Goal: Transaction & Acquisition: Purchase product/service

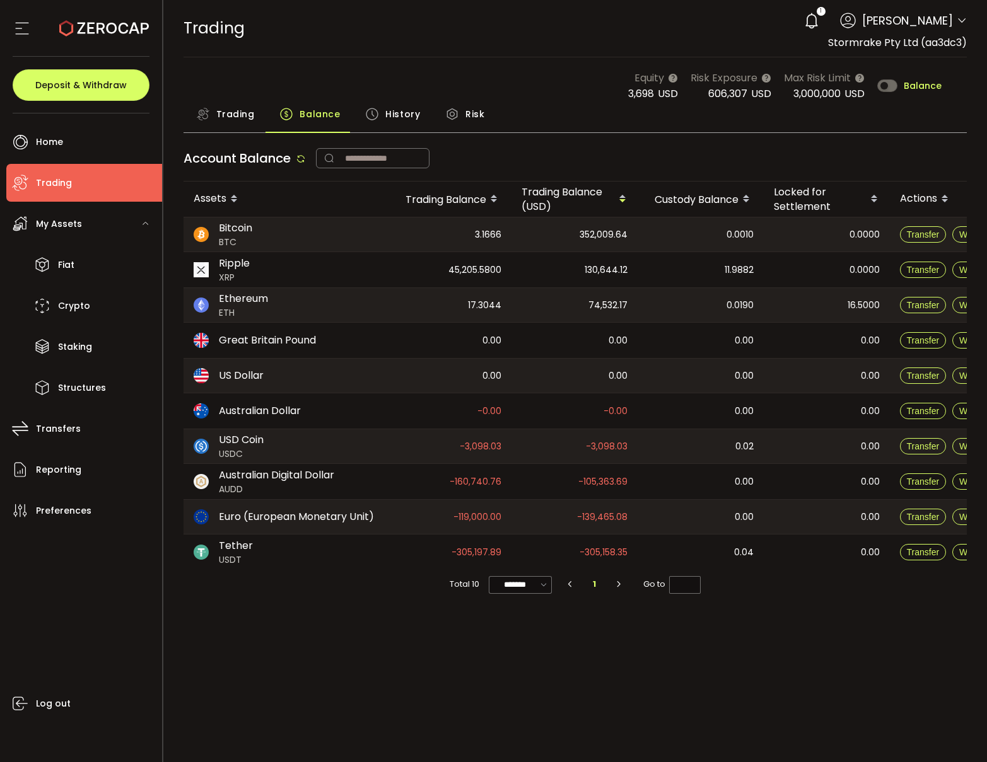
click at [233, 112] on span "Trading" at bounding box center [235, 114] width 38 height 25
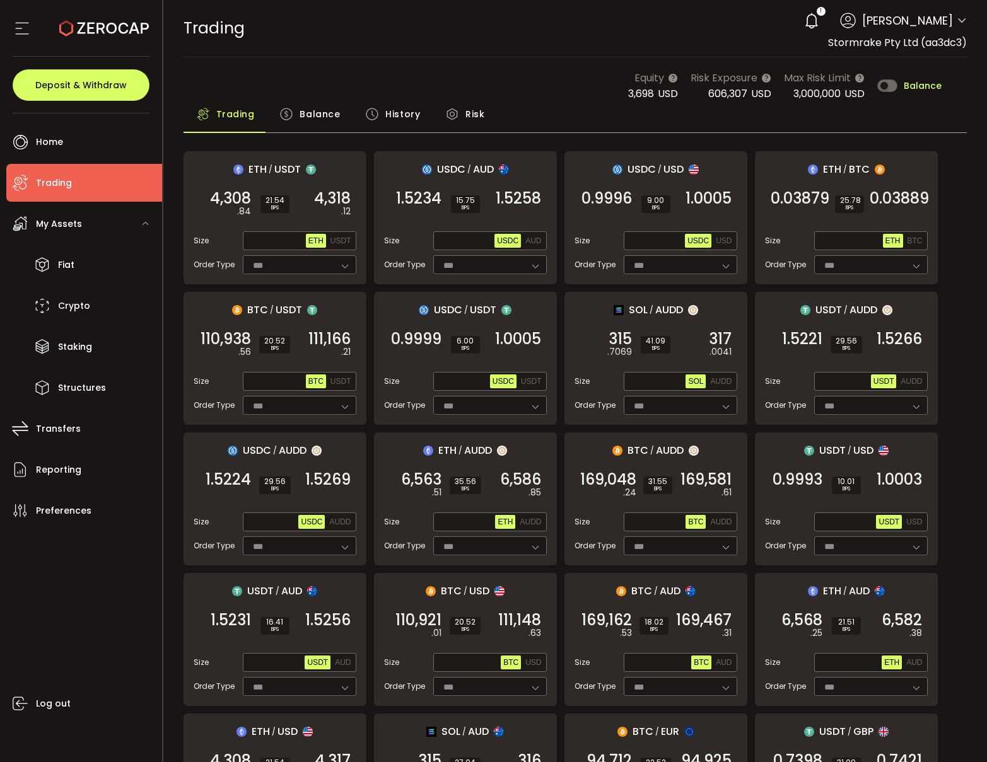
click at [306, 117] on span "Balance" at bounding box center [320, 114] width 40 height 25
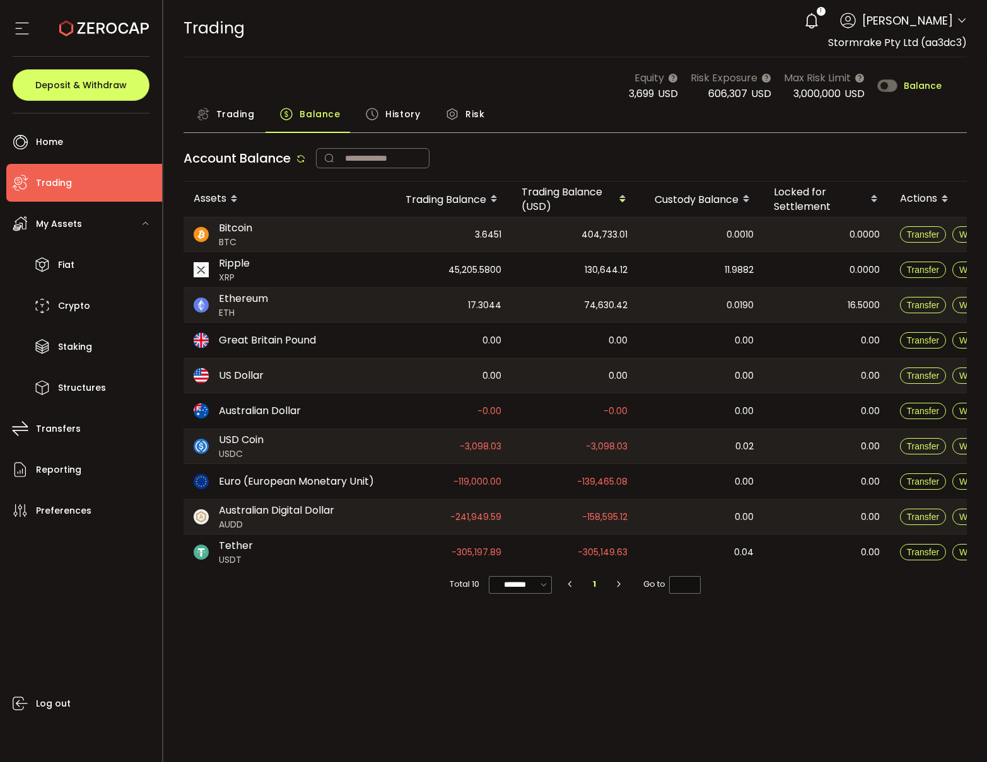
click at [231, 119] on span "Trading" at bounding box center [235, 114] width 38 height 25
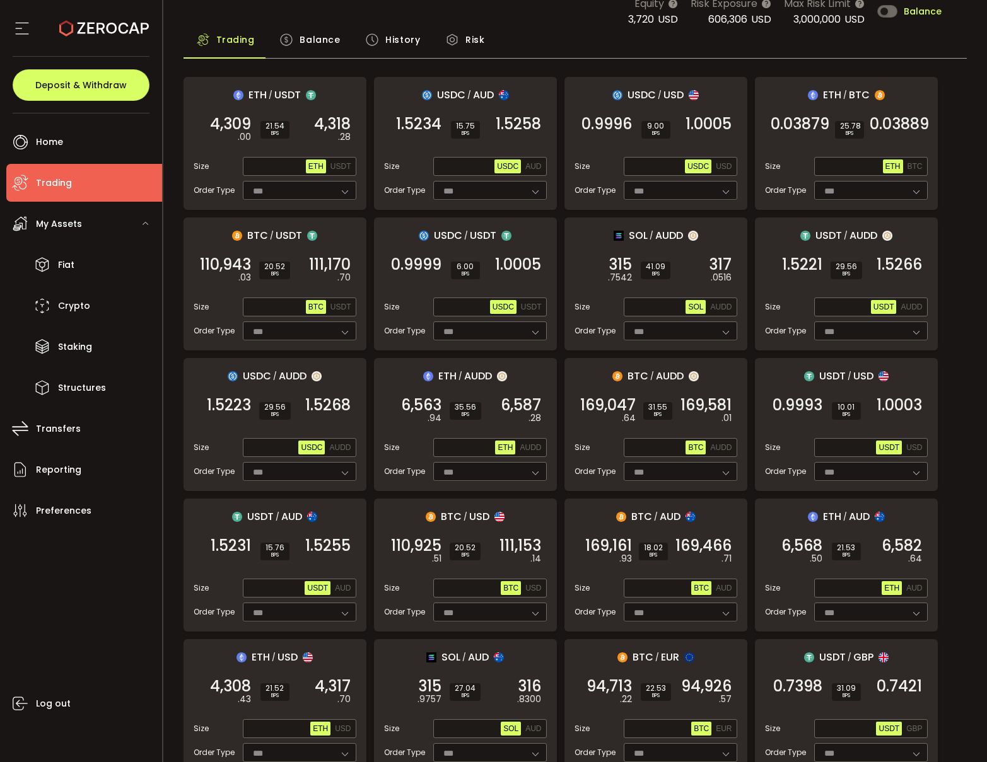
scroll to position [75, 0]
click at [718, 445] on span "AUDD" at bounding box center [720, 447] width 21 height 9
click at [648, 448] on input "text" at bounding box center [656, 448] width 60 height 14
paste input "**********"
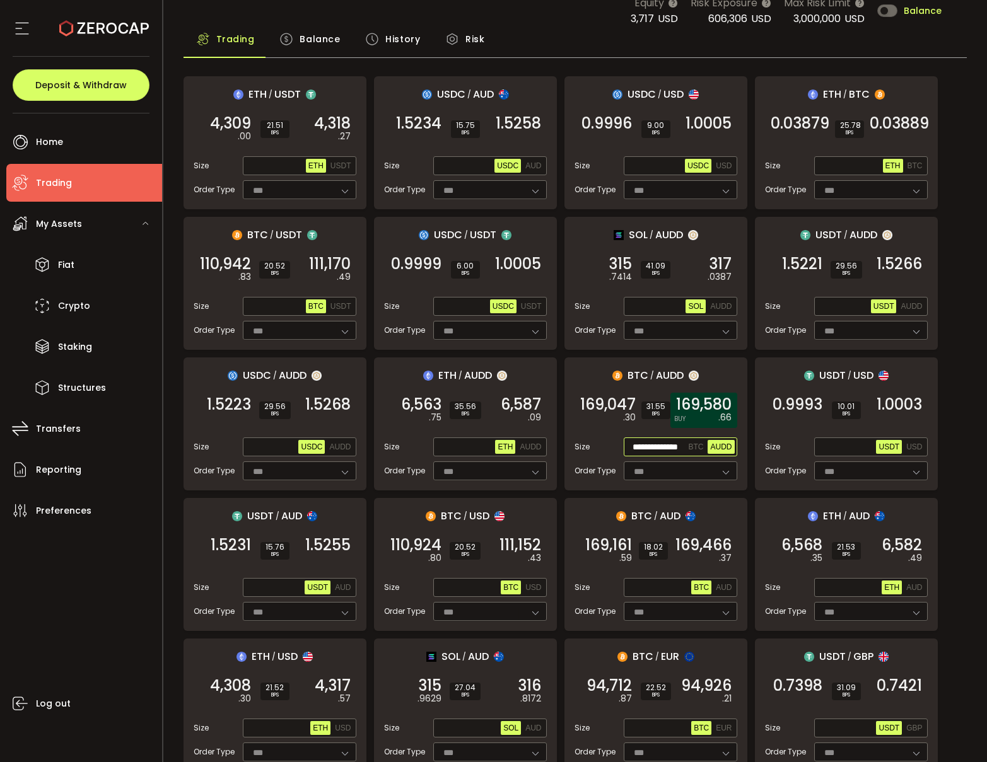
type input "**********"
click at [707, 419] on div "169,580 .66 BUY" at bounding box center [703, 410] width 67 height 35
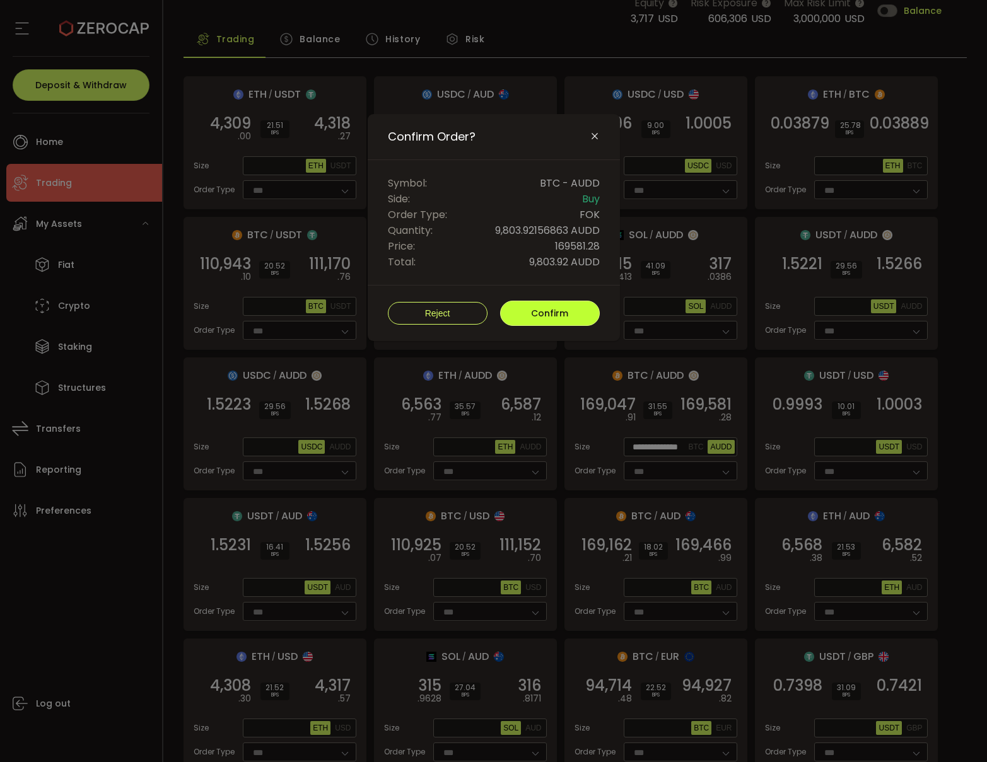
drag, startPoint x: 549, startPoint y: 311, endPoint x: 578, endPoint y: 360, distance: 56.8
click at [549, 312] on span "Confirm" at bounding box center [549, 313] width 37 height 13
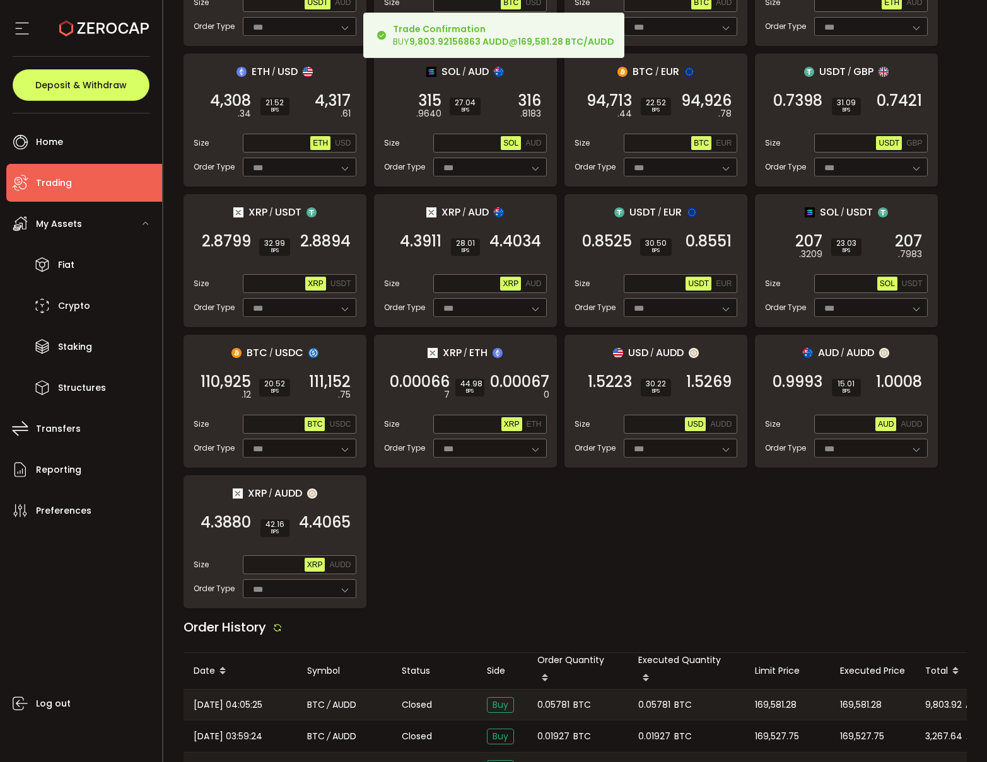
scroll to position [741, 0]
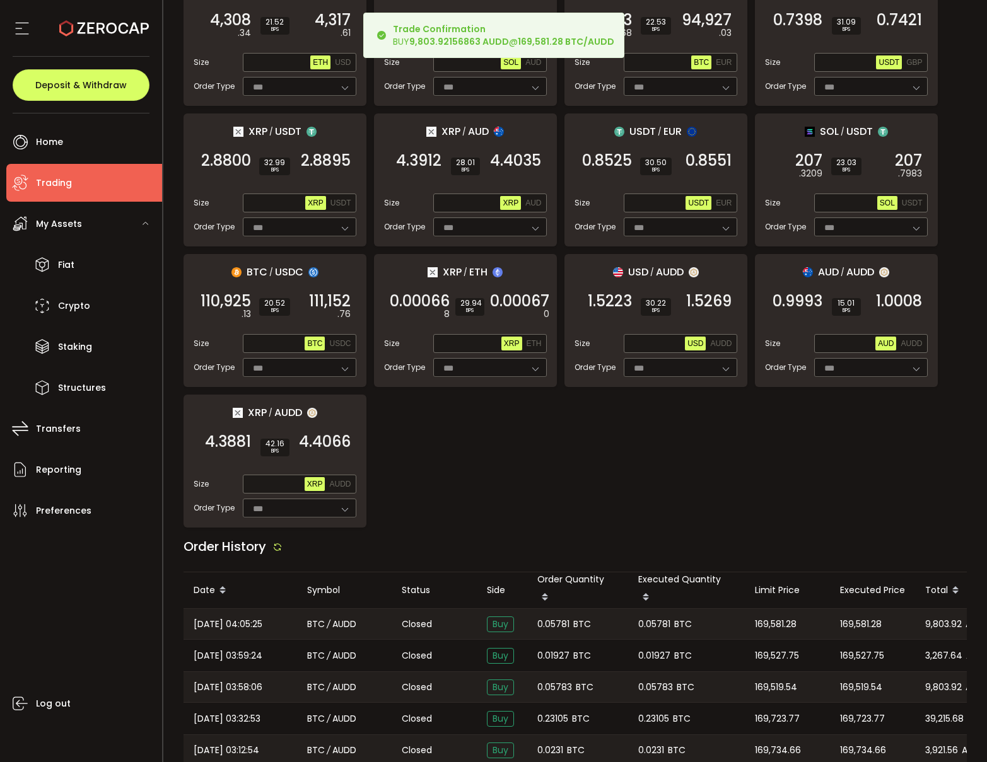
click at [556, 624] on span "0.05781" at bounding box center [553, 624] width 32 height 15
copy span "0.05781"
